Goal: Task Accomplishment & Management: Manage account settings

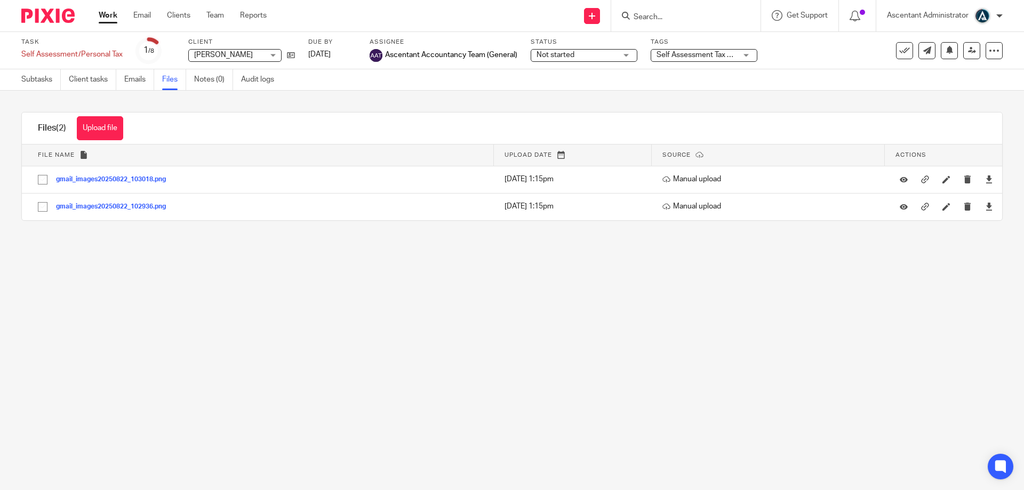
click at [656, 14] on input "Search" at bounding box center [680, 18] width 96 height 10
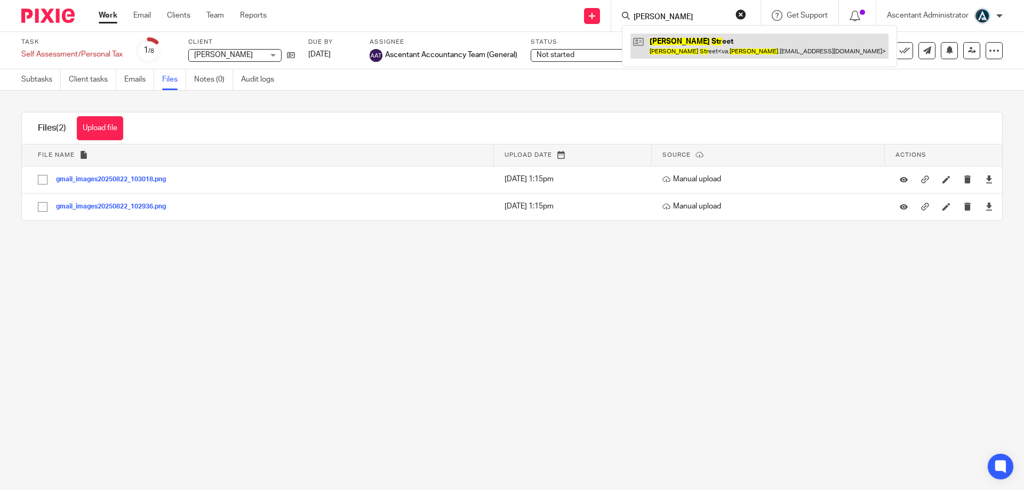
type input "jane str"
click at [705, 43] on link at bounding box center [759, 46] width 258 height 25
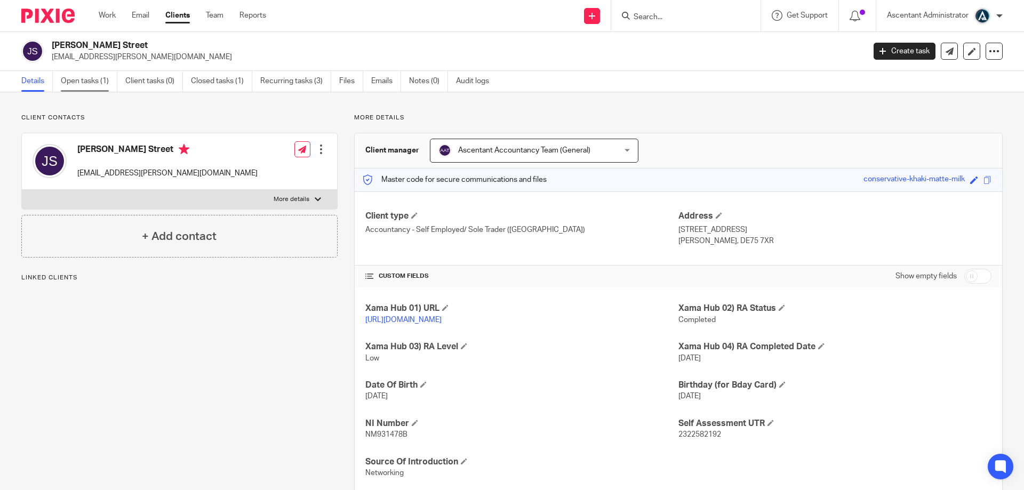
click at [98, 80] on link "Open tasks (1)" at bounding box center [89, 81] width 57 height 21
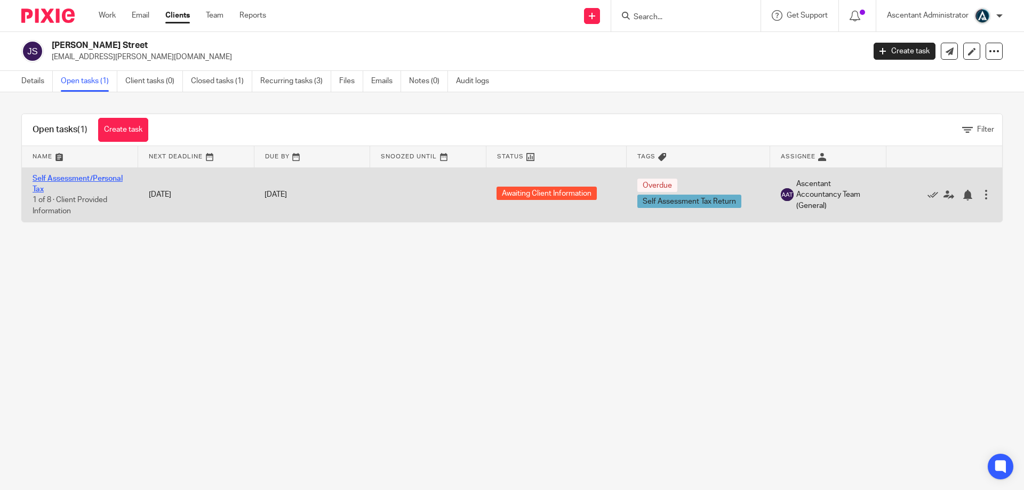
click at [97, 179] on link "Self Assessment/Personal Tax" at bounding box center [78, 184] width 90 height 18
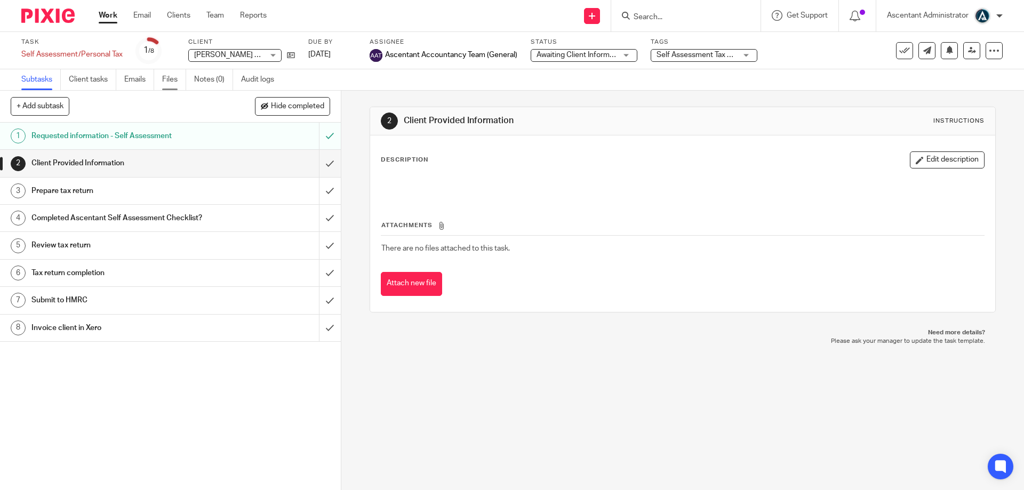
click at [175, 76] on link "Files" at bounding box center [174, 79] width 24 height 21
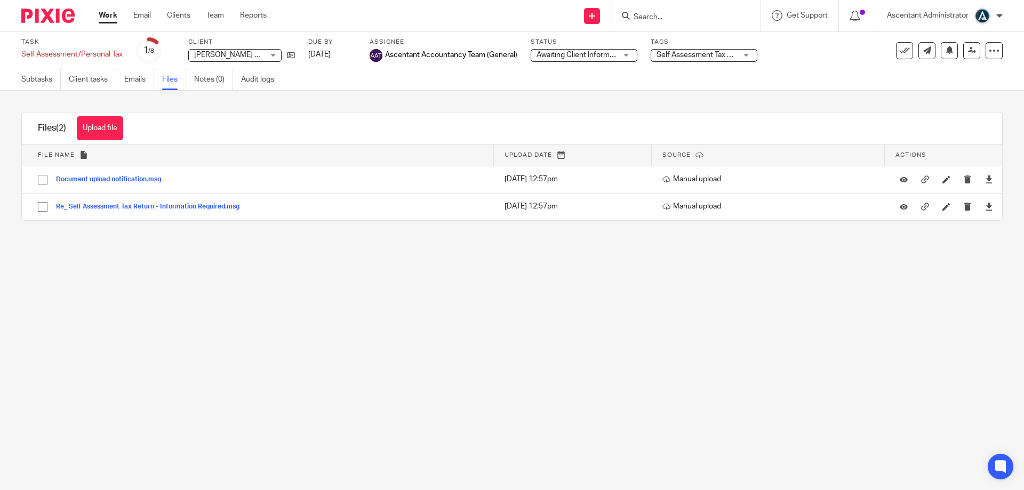
click at [647, 15] on input "Search" at bounding box center [680, 18] width 96 height 10
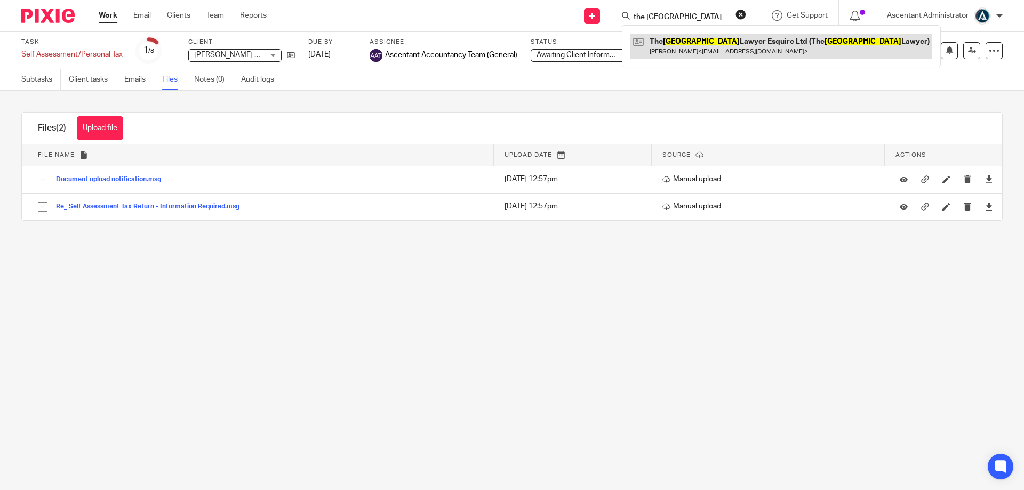
type input "the london"
click at [710, 47] on link at bounding box center [781, 46] width 302 height 25
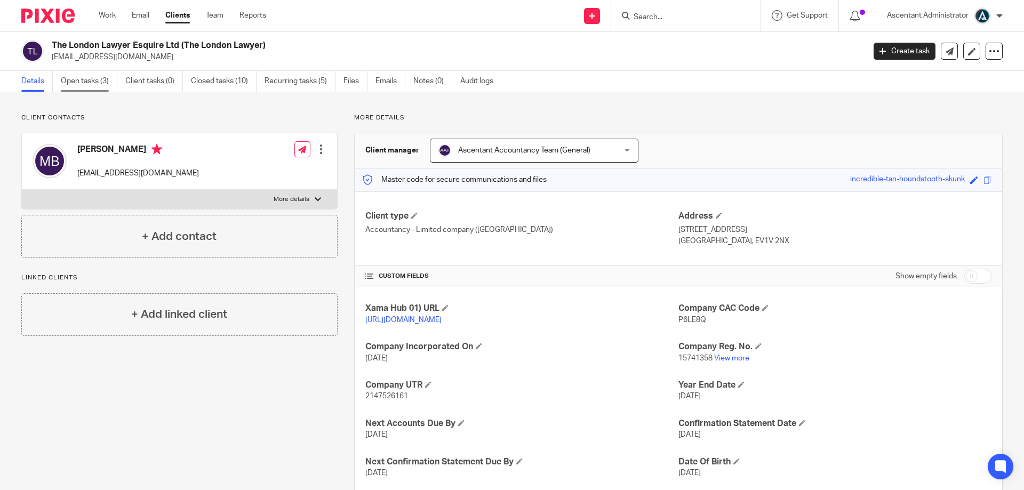
click at [104, 78] on link "Open tasks (3)" at bounding box center [89, 81] width 57 height 21
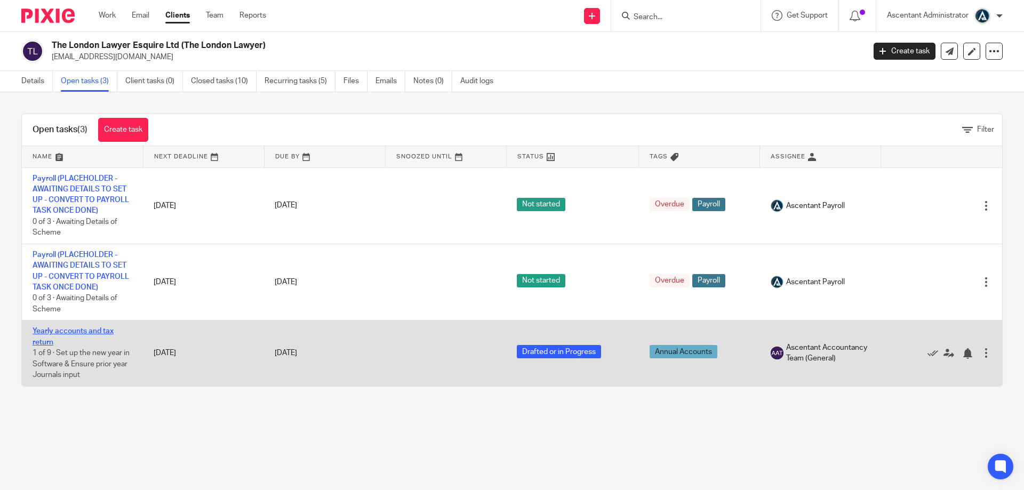
click at [89, 333] on link "Yearly accounts and tax return" at bounding box center [73, 336] width 81 height 18
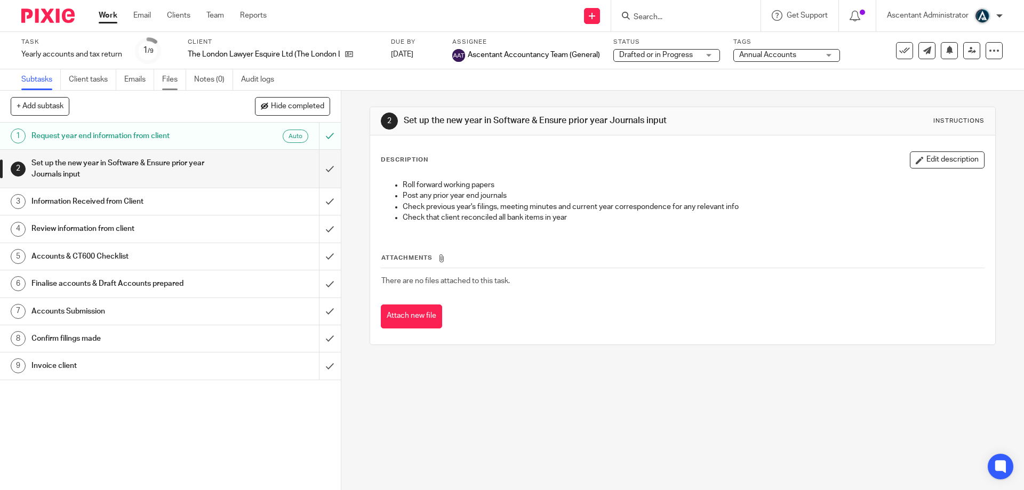
click at [174, 82] on link "Files" at bounding box center [174, 79] width 24 height 21
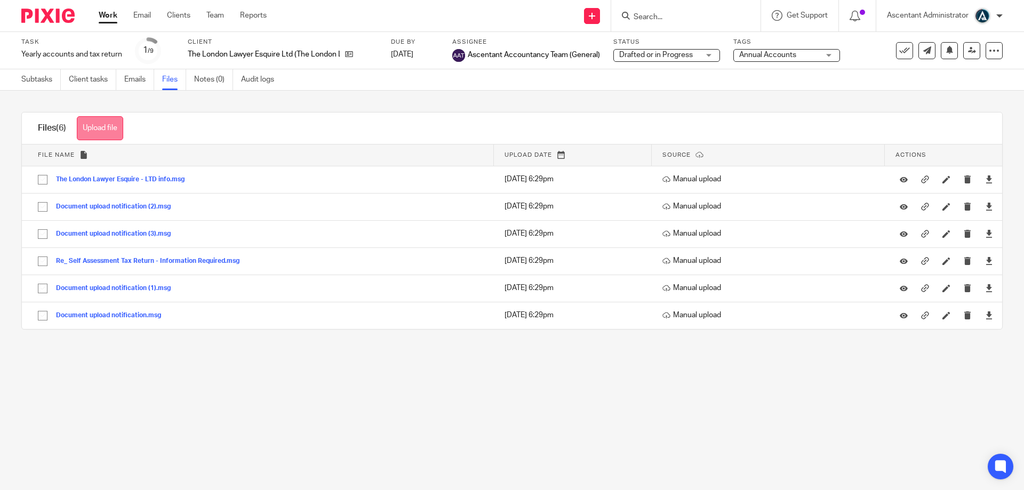
click at [111, 127] on button "Upload file" at bounding box center [100, 128] width 46 height 24
